Goal: Task Accomplishment & Management: Use online tool/utility

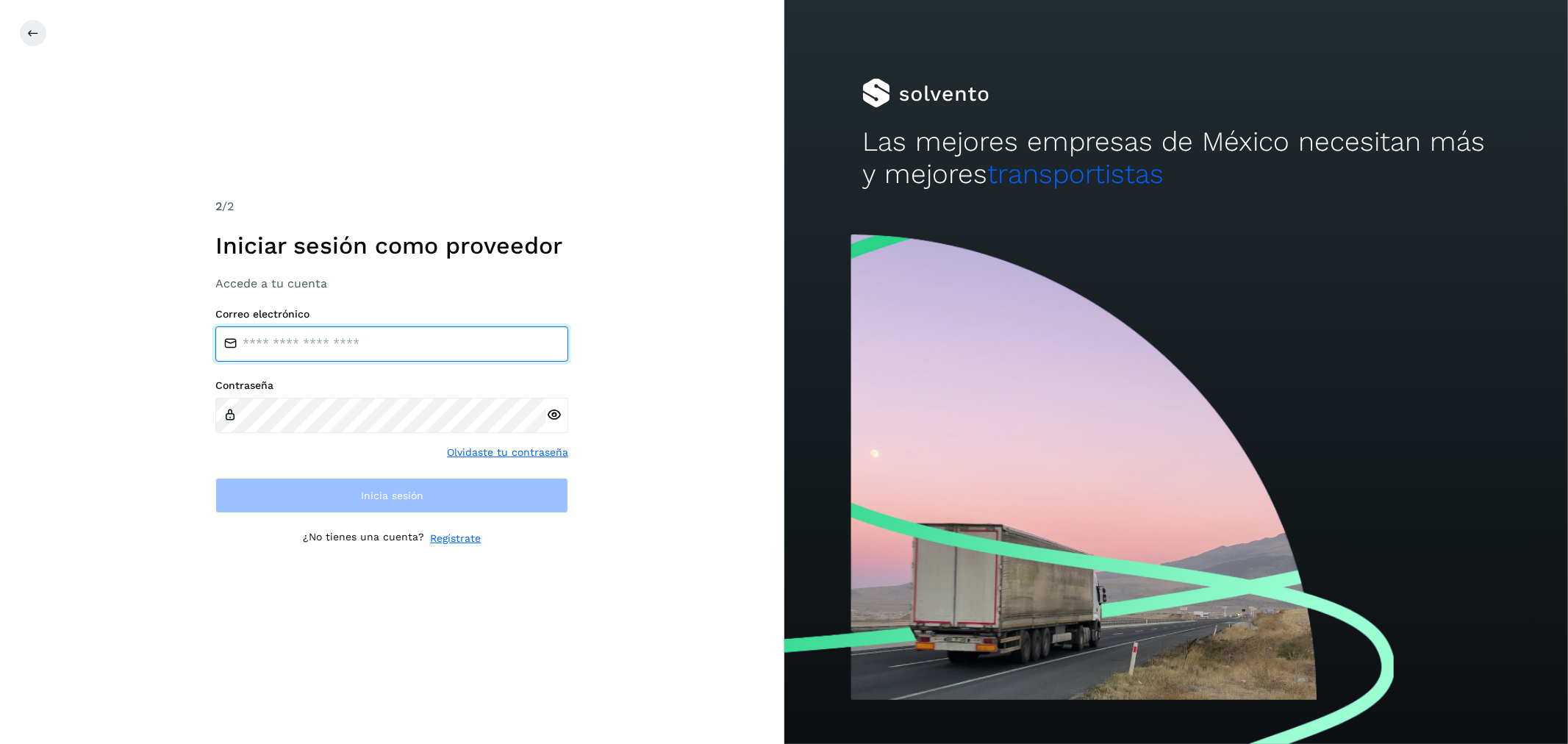
click at [354, 339] on input "email" at bounding box center [391, 344] width 352 height 36
type input "**********"
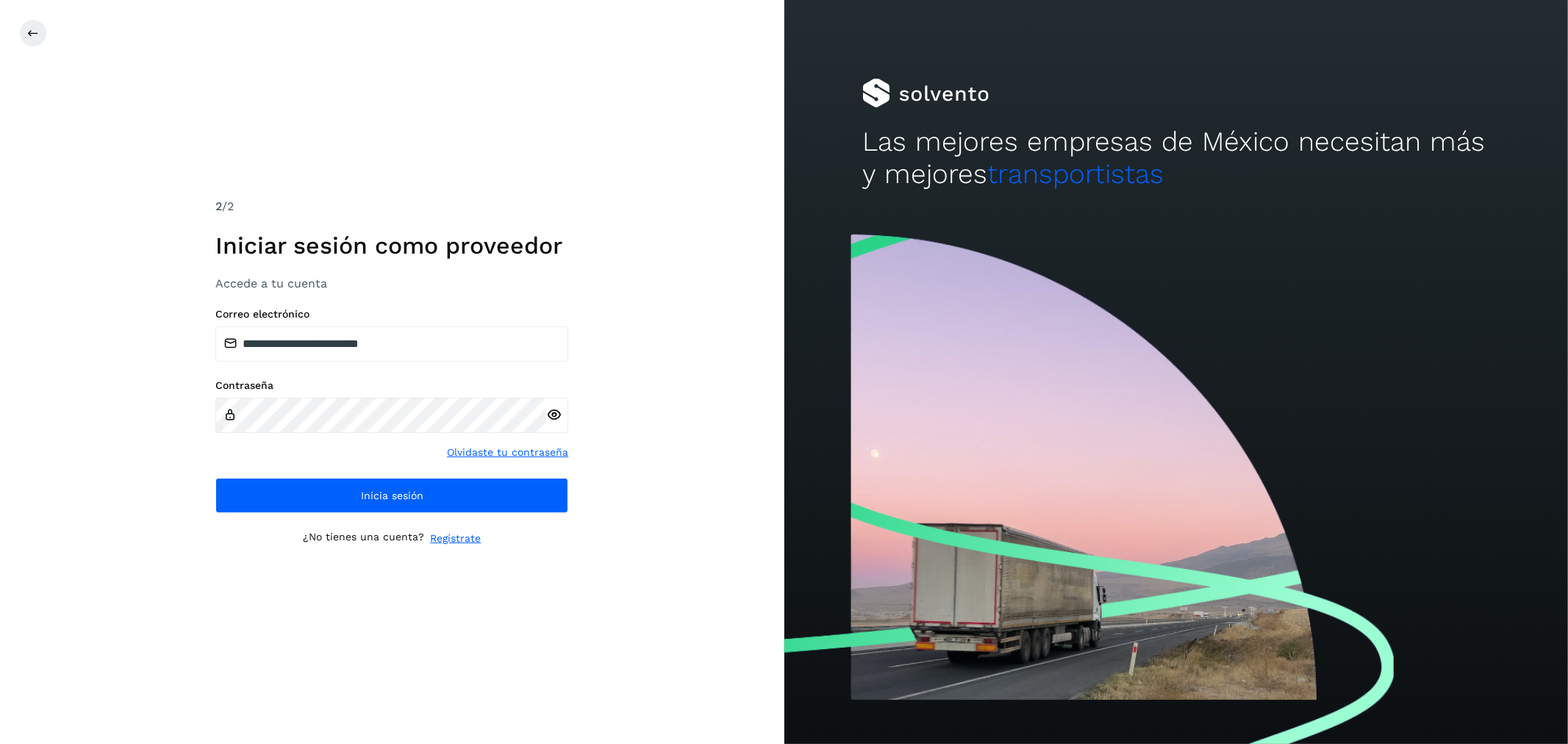
click at [369, 471] on div "**********" at bounding box center [391, 410] width 352 height 205
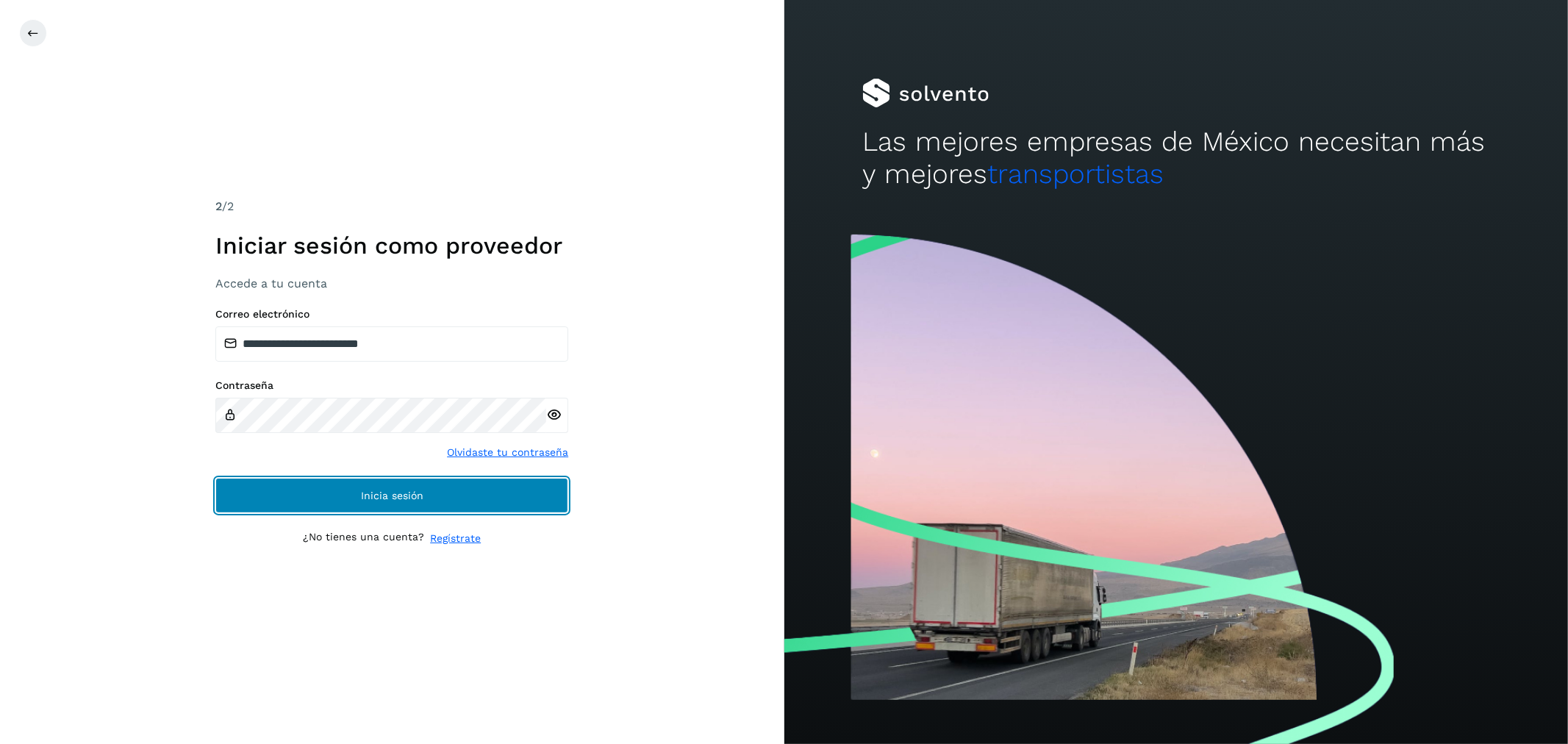
click at [375, 482] on button "Inicia sesión" at bounding box center [391, 495] width 352 height 36
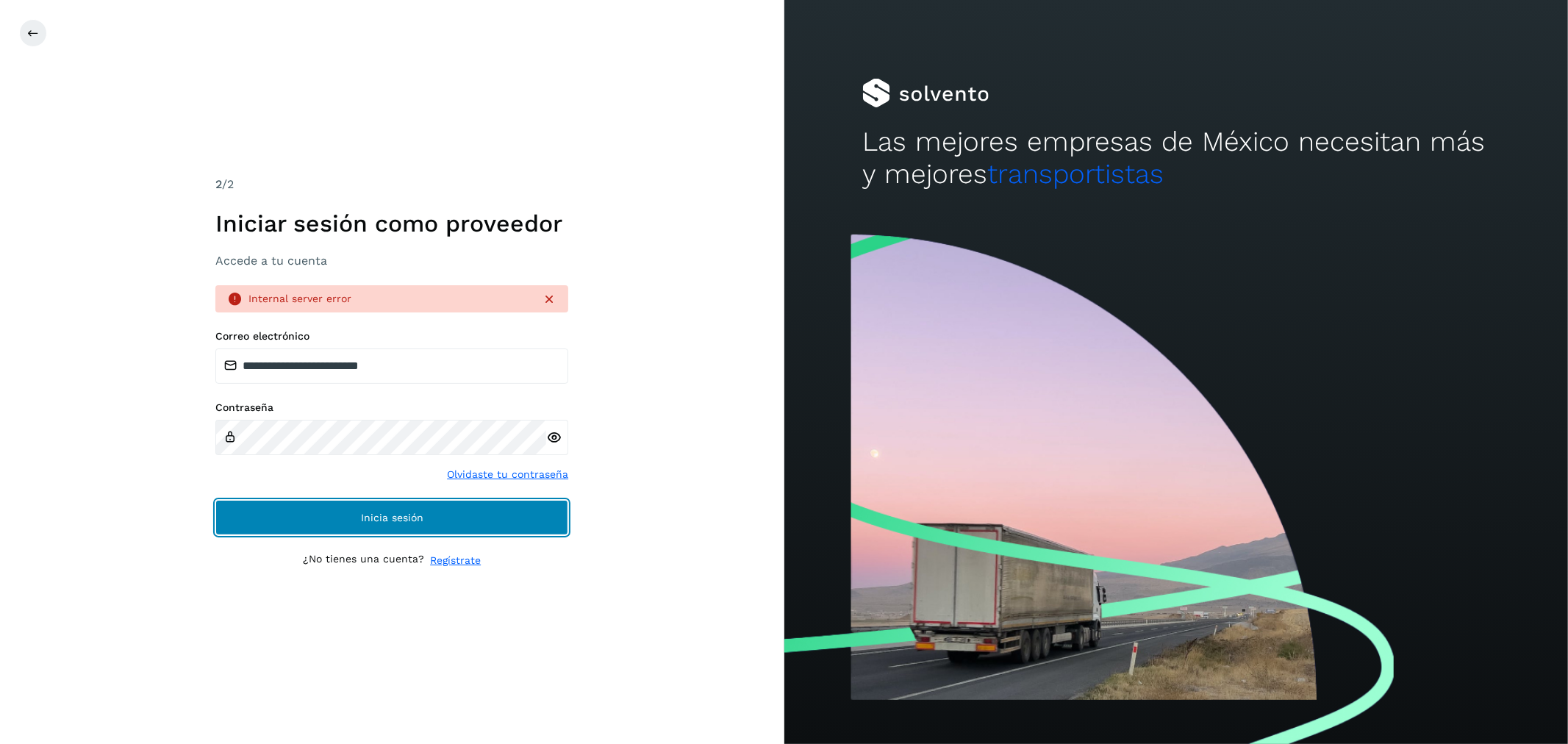
click at [392, 512] on span "Inicia sesión" at bounding box center [392, 517] width 63 height 10
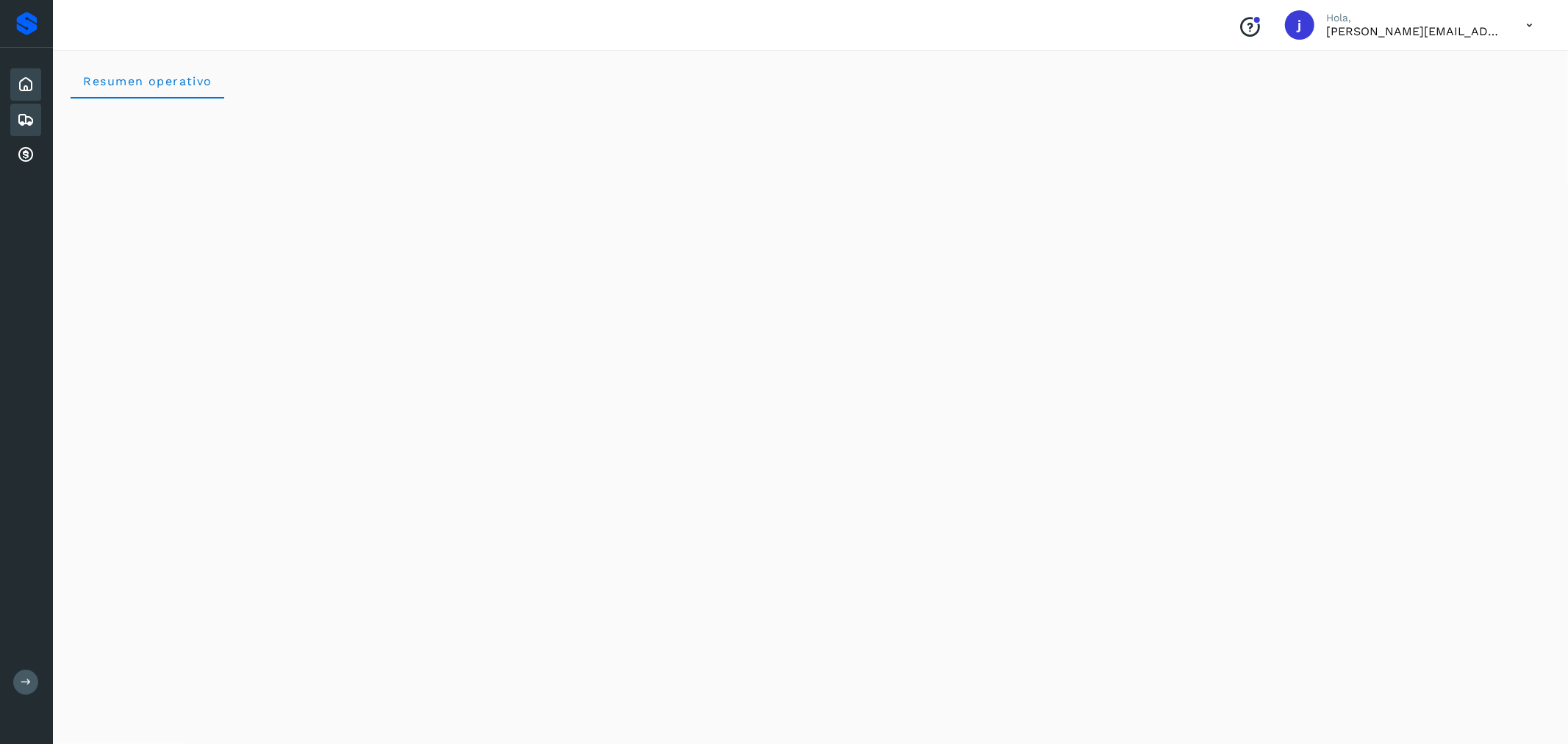
click at [19, 107] on div "Embarques" at bounding box center [25, 120] width 31 height 32
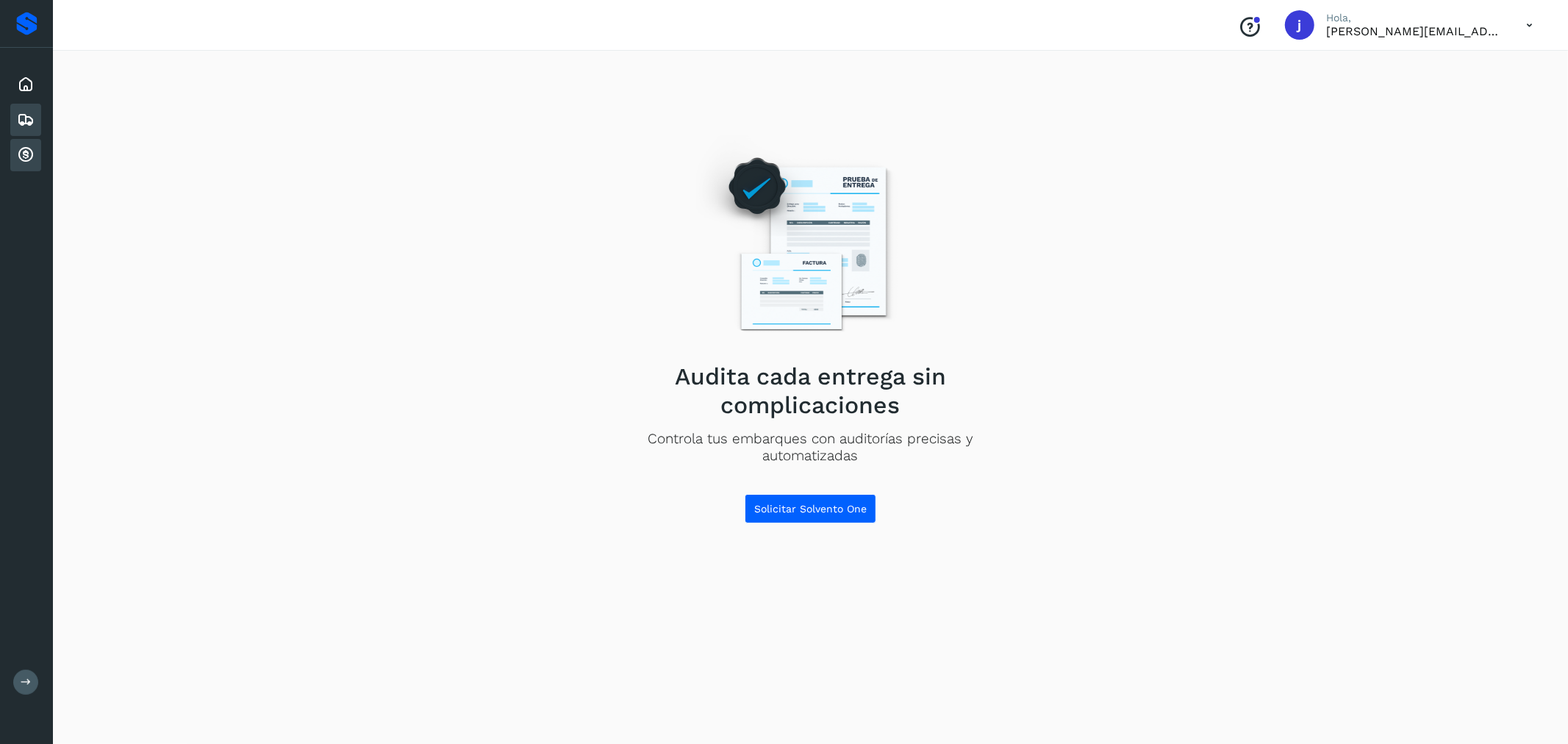
click at [25, 155] on icon at bounding box center [25, 155] width 18 height 18
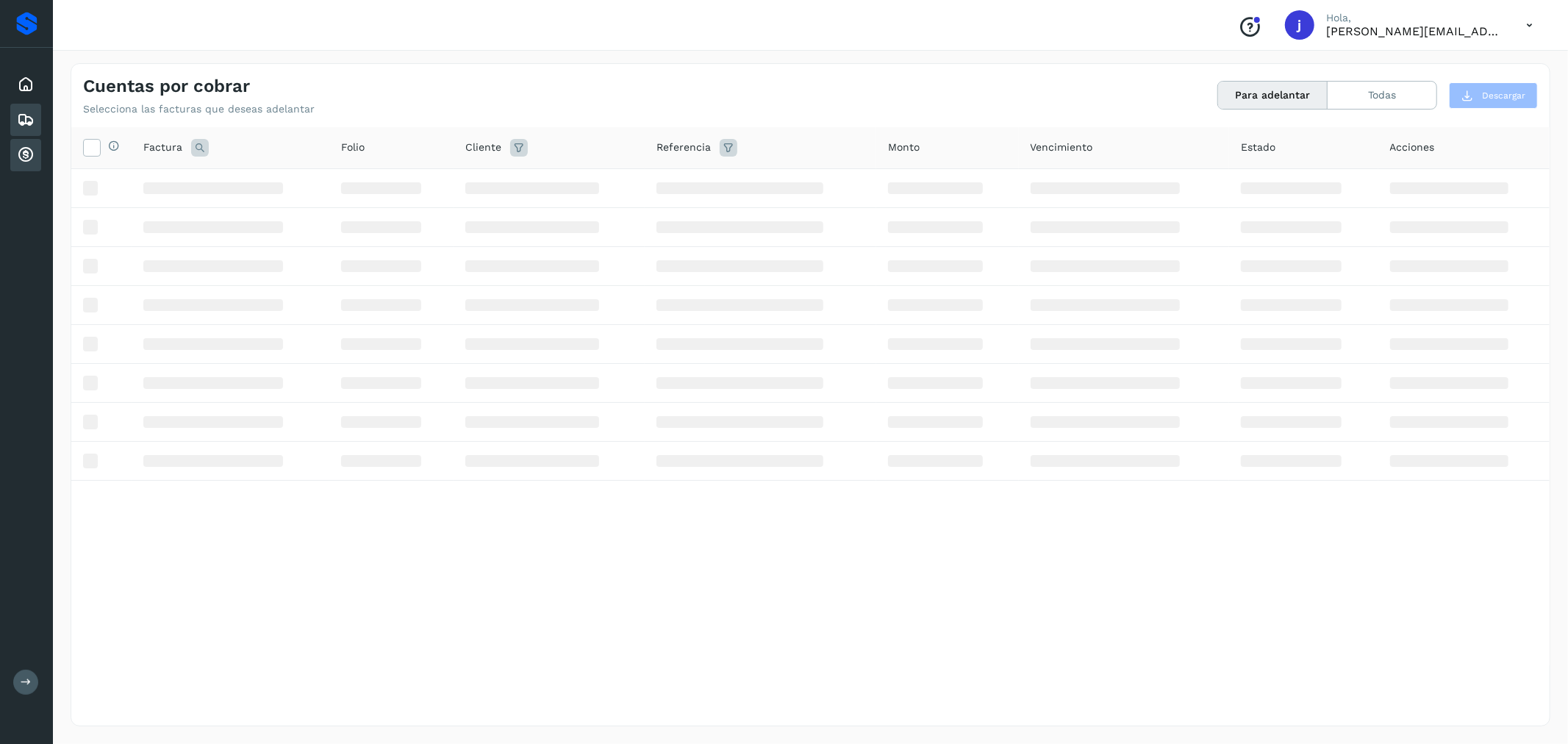
click at [26, 116] on icon at bounding box center [25, 119] width 18 height 18
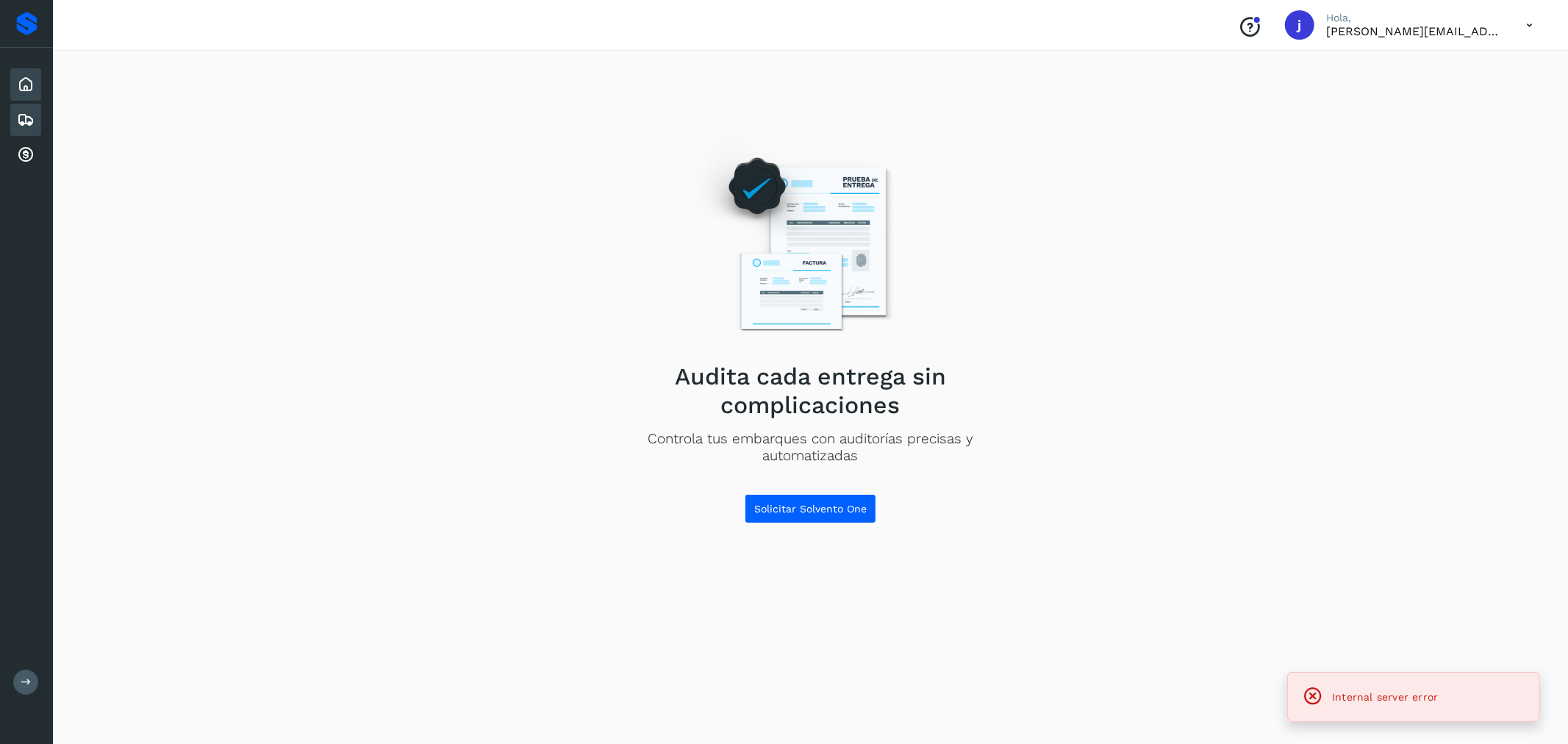
click at [35, 76] on div "Inicio" at bounding box center [25, 85] width 31 height 32
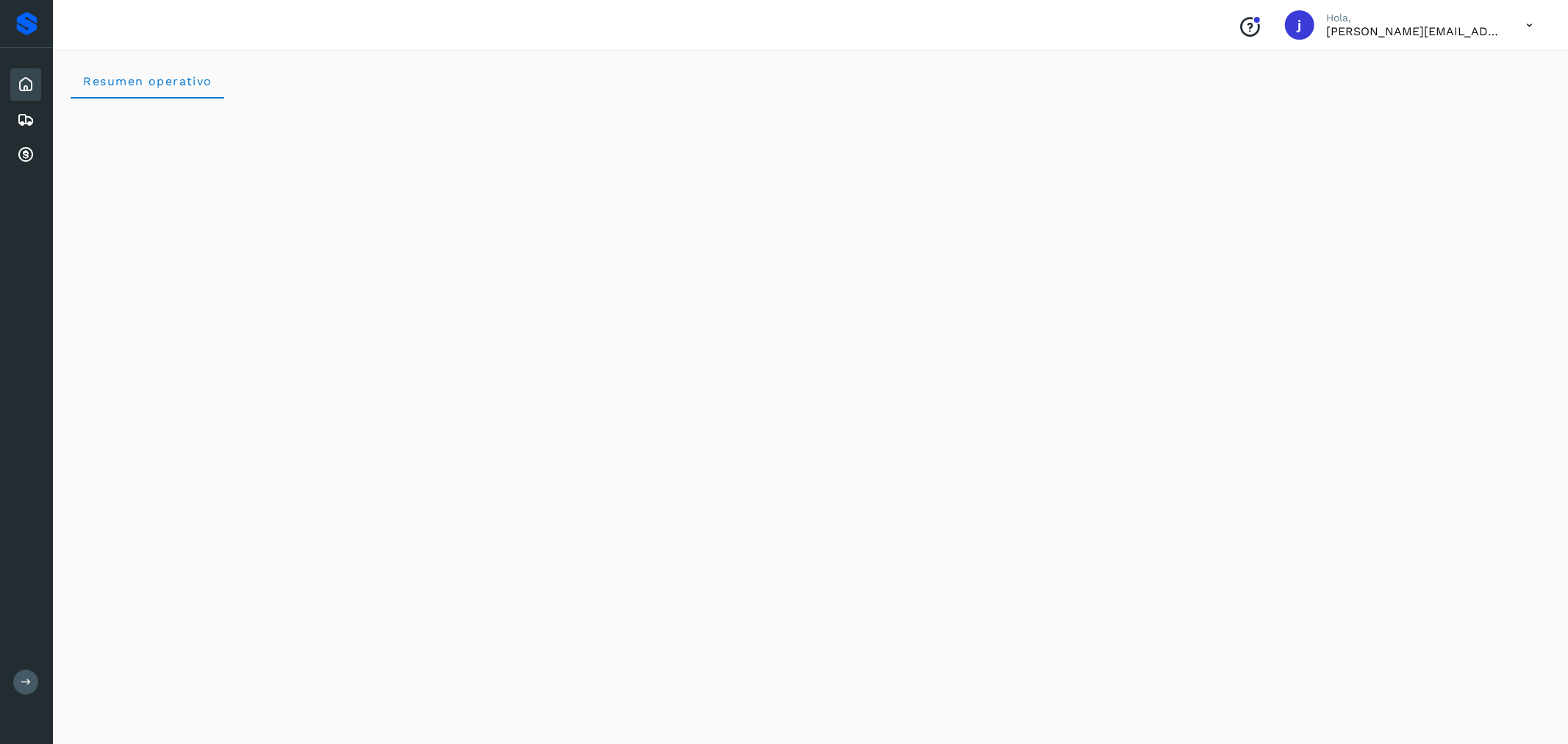
click at [1408, 22] on p "Hola," at bounding box center [1413, 18] width 177 height 13
click at [33, 112] on icon at bounding box center [25, 119] width 18 height 18
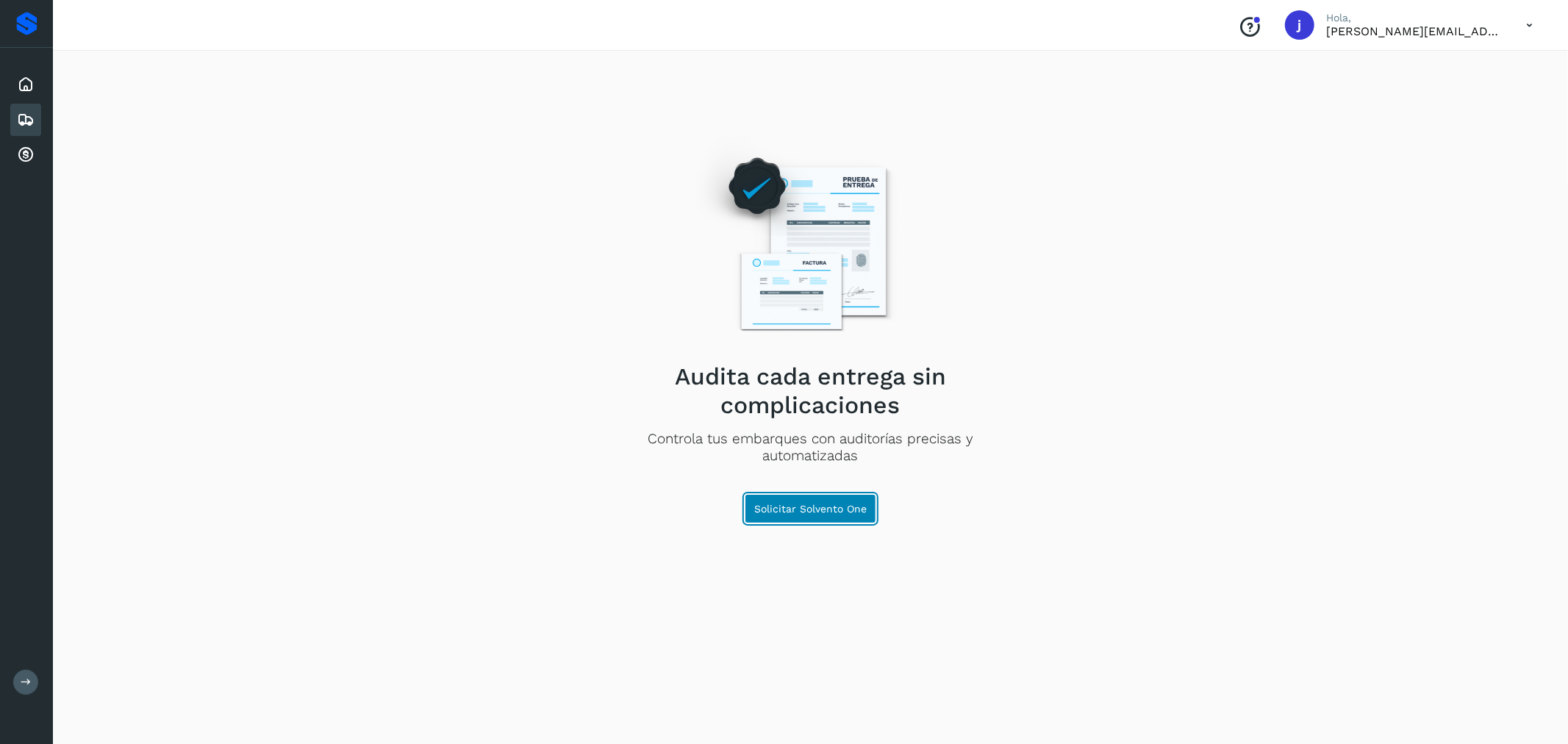
click at [801, 496] on button "Solicitar Solvento One" at bounding box center [811, 508] width 132 height 30
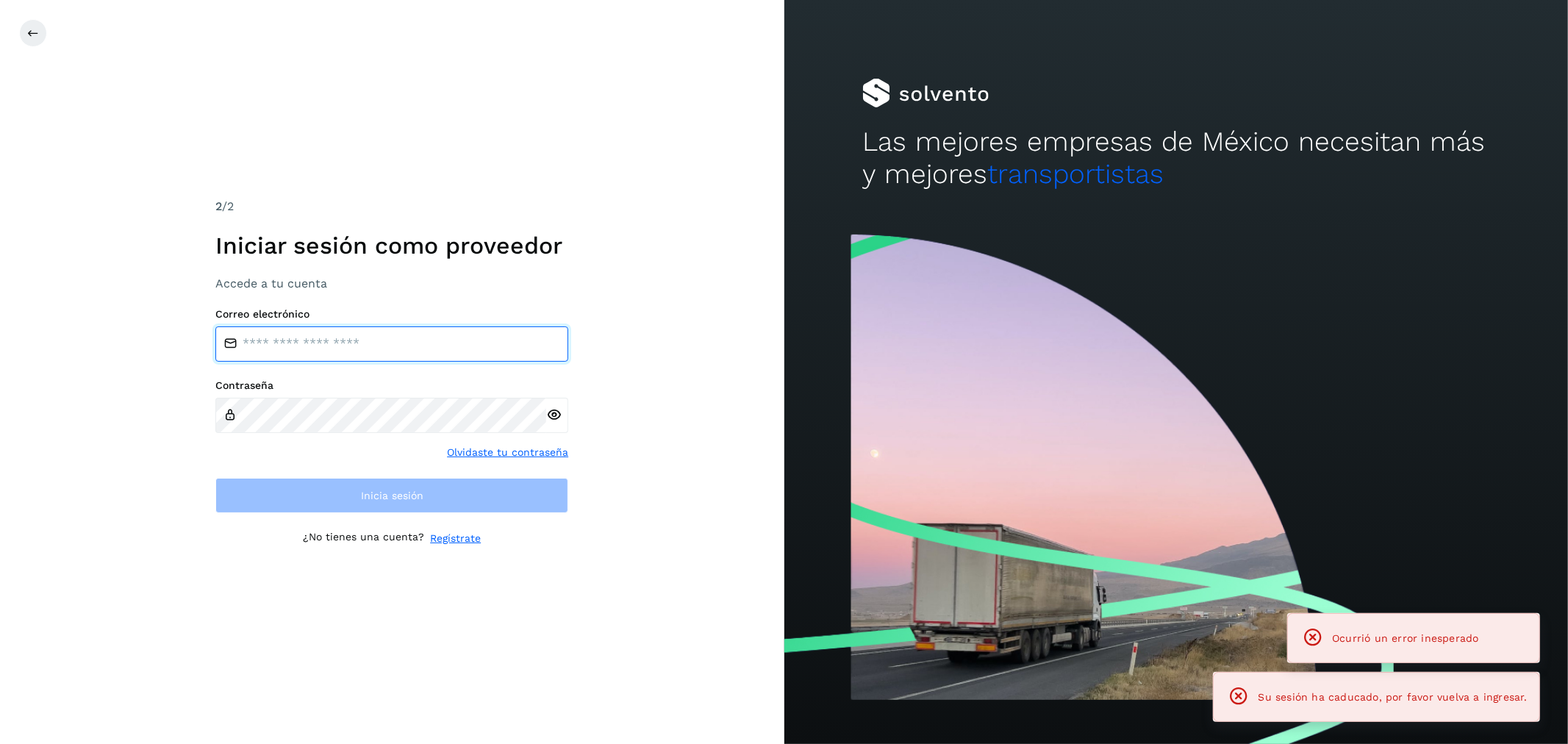
click at [374, 343] on input "email" at bounding box center [391, 344] width 352 height 36
type input "**********"
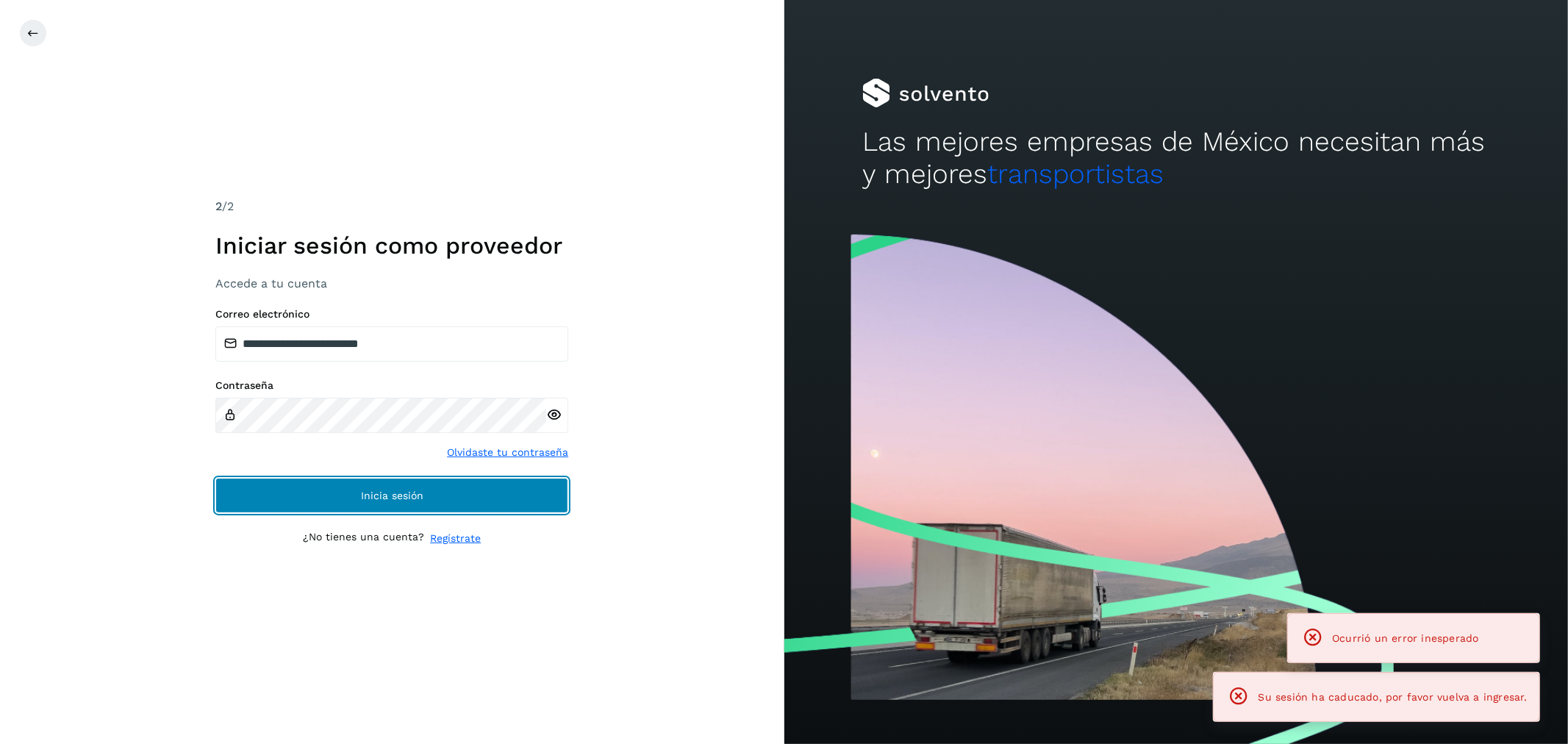
click at [372, 487] on button "Inicia sesión" at bounding box center [391, 495] width 352 height 36
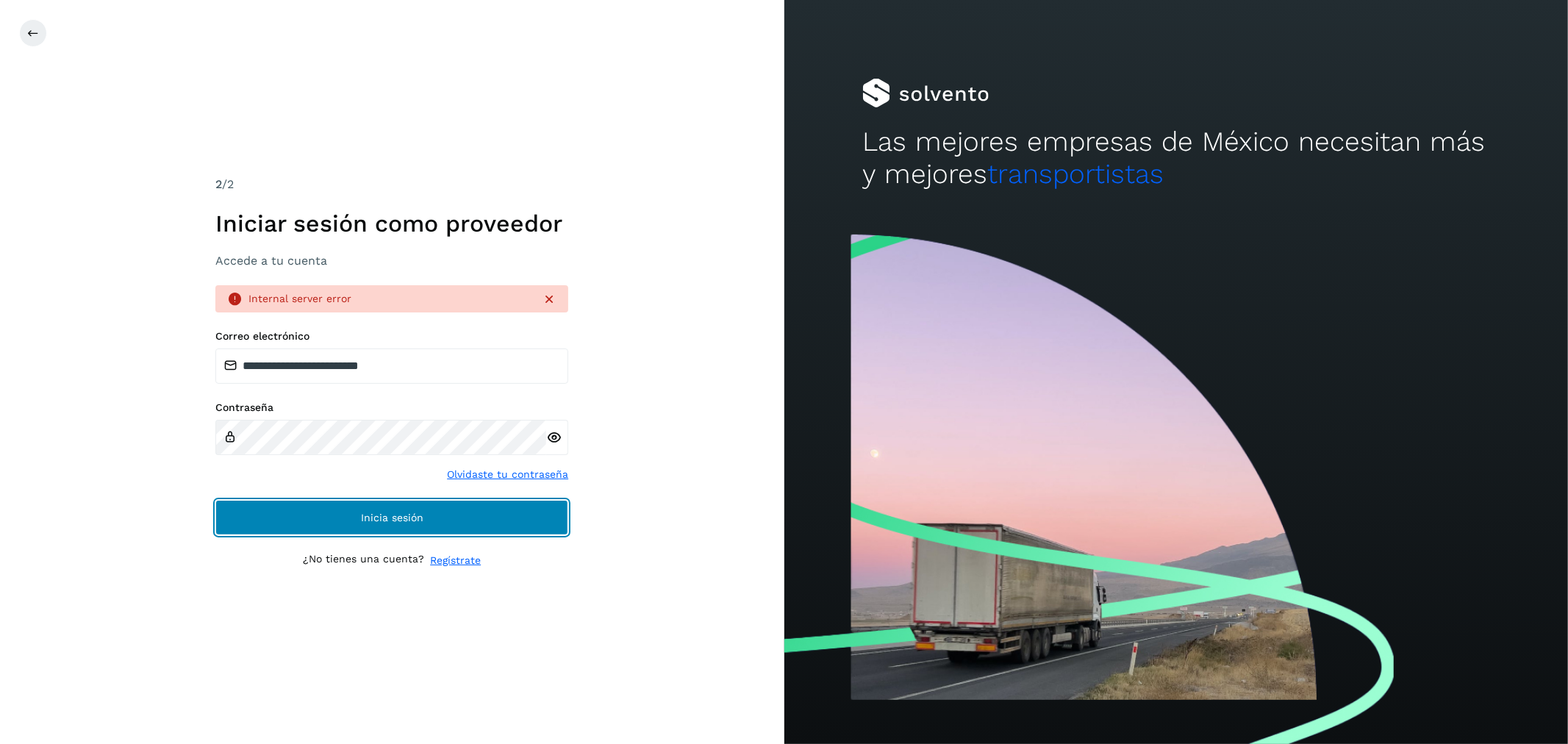
click at [380, 515] on span "Inicia sesión" at bounding box center [392, 517] width 63 height 10
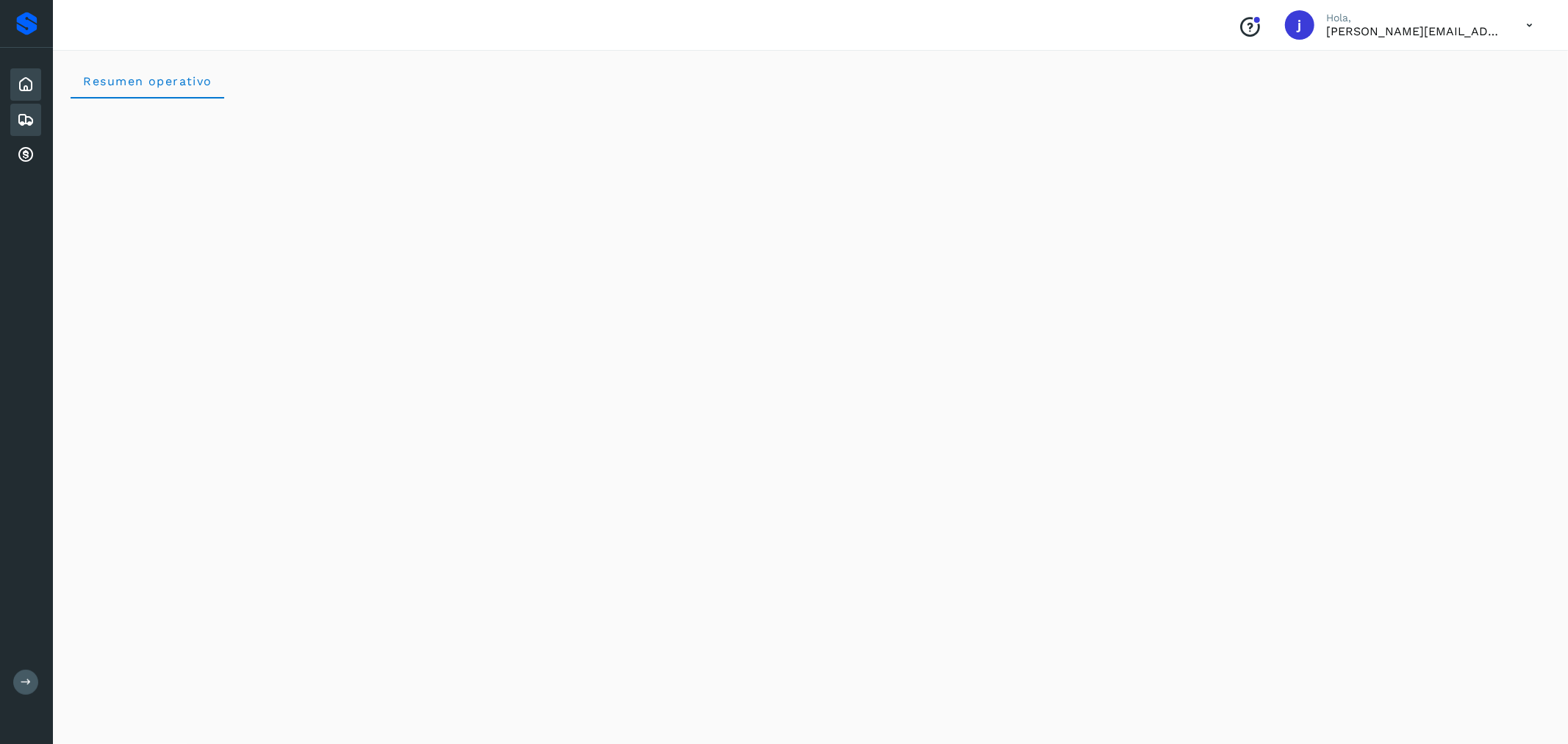
click at [17, 116] on icon at bounding box center [25, 119] width 18 height 18
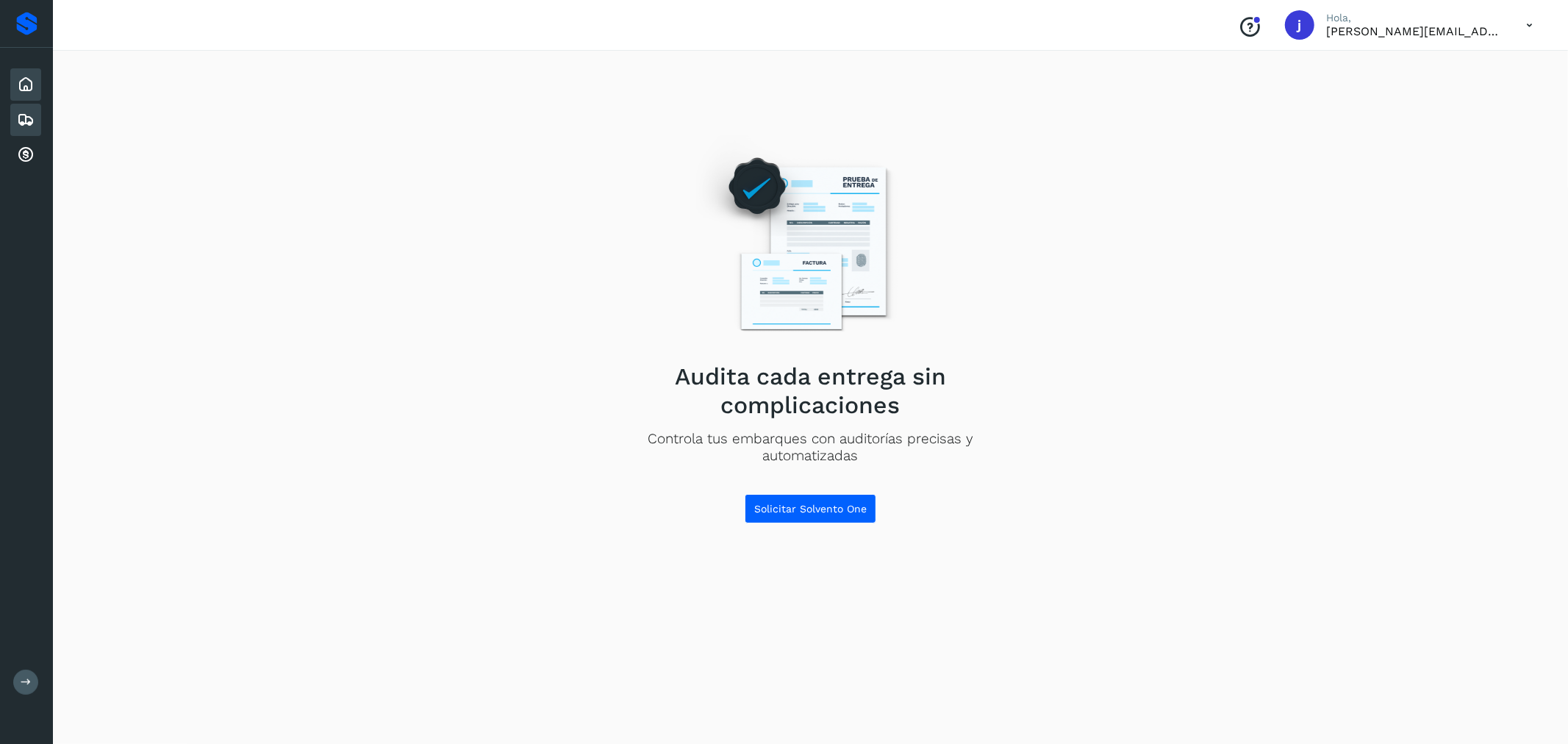
click at [19, 79] on icon at bounding box center [25, 85] width 18 height 18
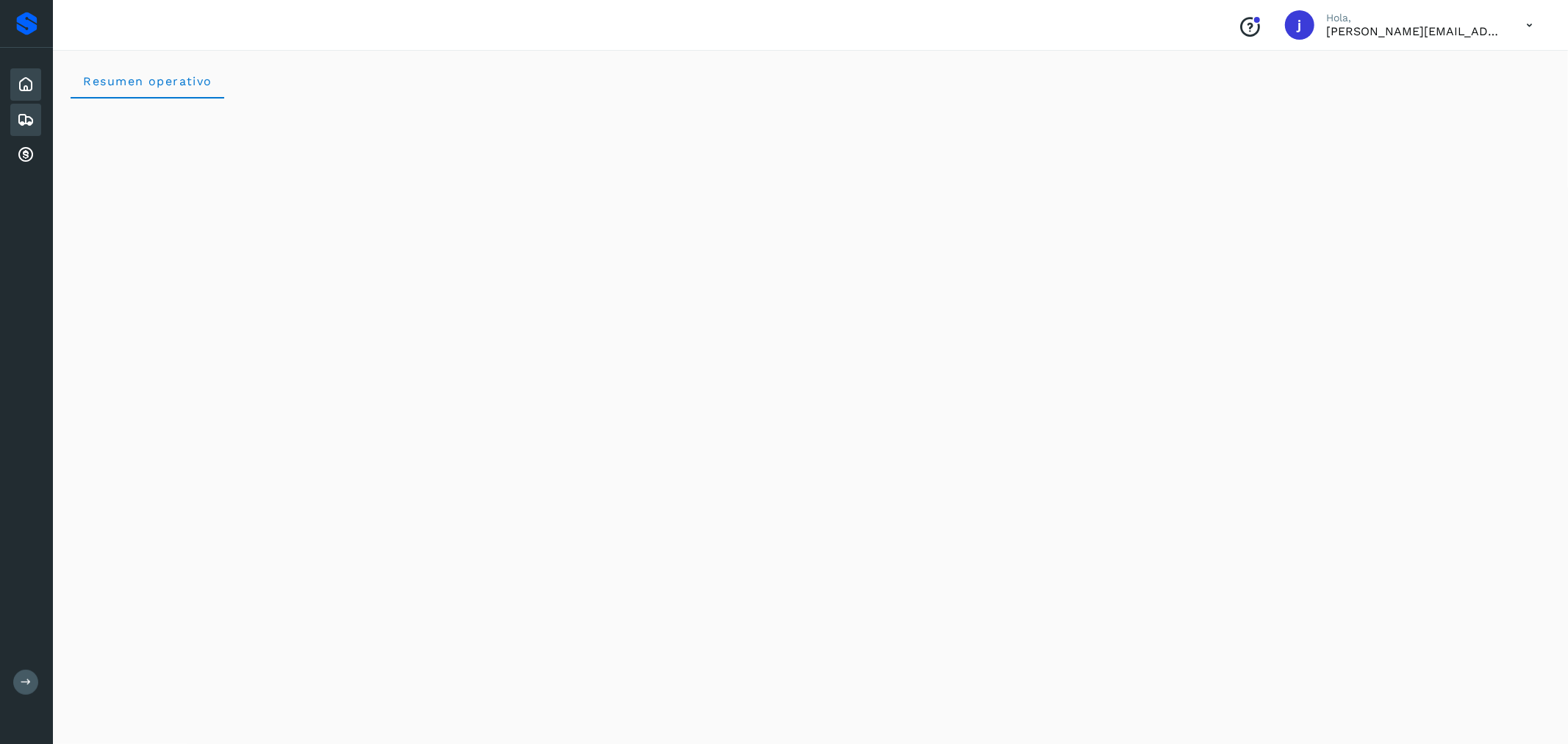
click at [27, 111] on icon at bounding box center [25, 119] width 18 height 18
